Goal: Navigation & Orientation: Find specific page/section

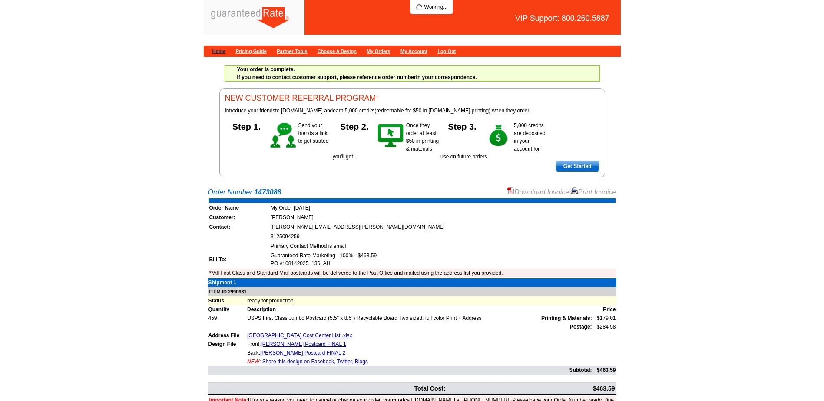
click at [220, 51] on link "Home" at bounding box center [218, 51] width 13 height 5
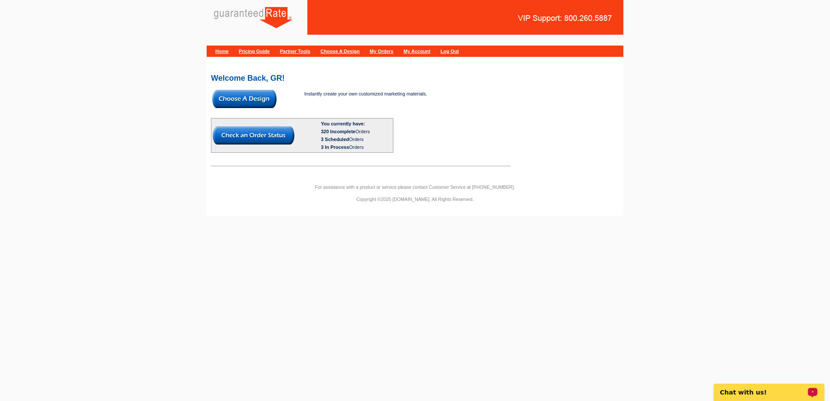
click at [568, 91] on div "Welcome Back, GR! Instantly create your own customized marketing materials. You…" at bounding box center [415, 116] width 417 height 107
click at [268, 97] on img at bounding box center [244, 99] width 64 height 18
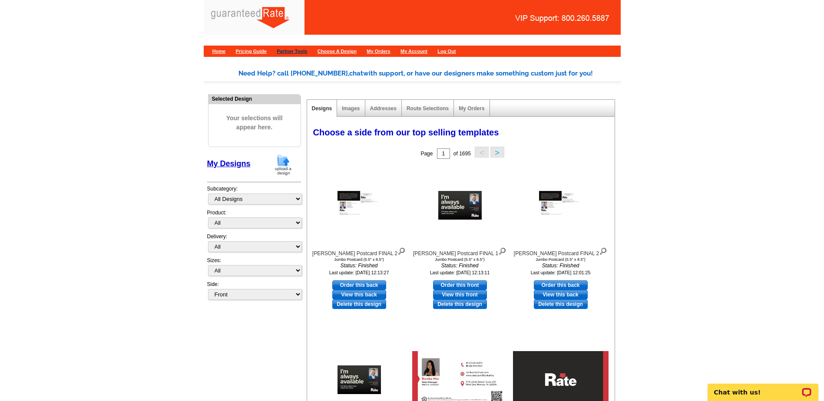
click at [307, 53] on link "Partner Tools" at bounding box center [292, 51] width 30 height 5
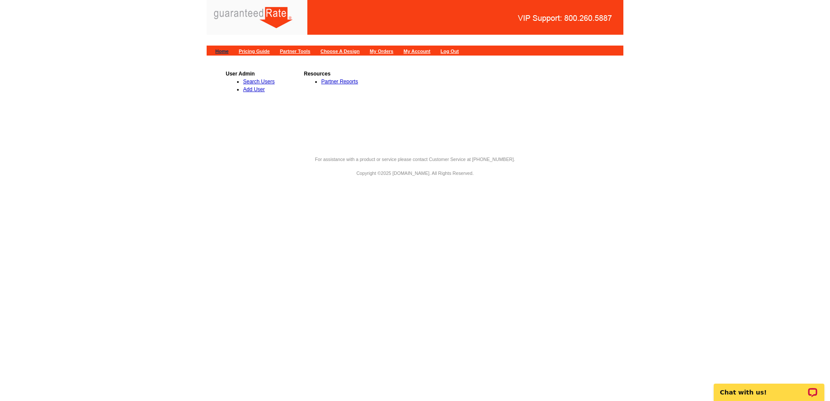
click at [229, 50] on link "Home" at bounding box center [221, 51] width 13 height 5
click at [253, 52] on link "Pricing Guide" at bounding box center [254, 51] width 31 height 5
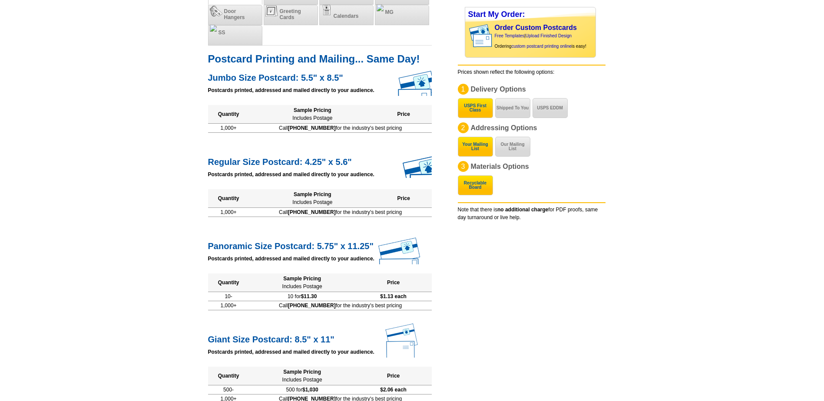
scroll to position [40, 0]
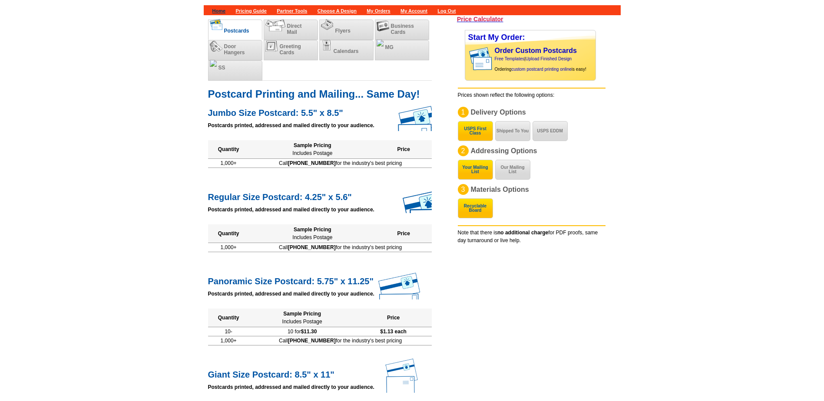
click at [226, 10] on link "Home" at bounding box center [218, 10] width 13 height 5
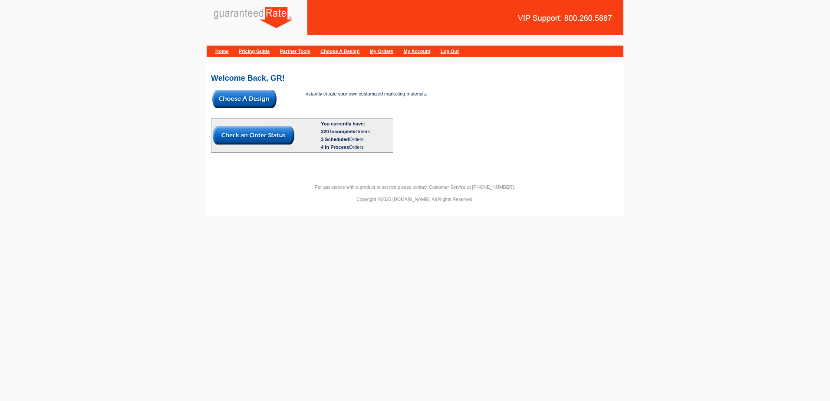
drag, startPoint x: 370, startPoint y: 3, endPoint x: 110, endPoint y: 22, distance: 260.0
click at [103, 23] on body "Home Pricing Guide Partner Tools Choose A Design My Orders My Account Log Out W…" at bounding box center [415, 112] width 830 height 224
click at [308, 49] on link "Partner Tools" at bounding box center [295, 51] width 30 height 5
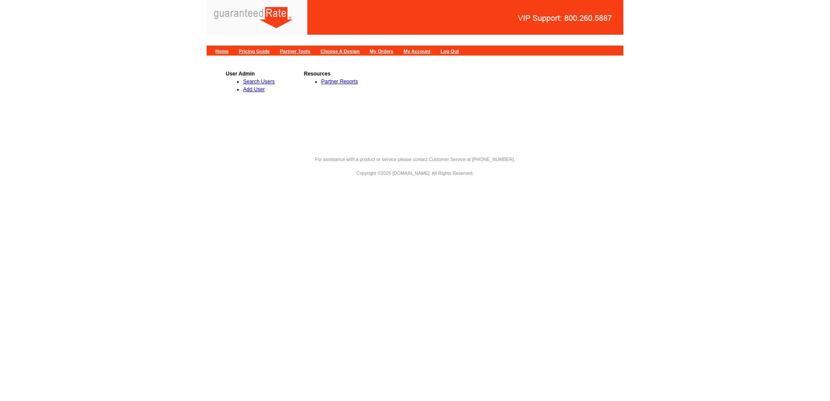
click at [236, 14] on div at bounding box center [326, 20] width 222 height 28
